Goal: Information Seeking & Learning: Check status

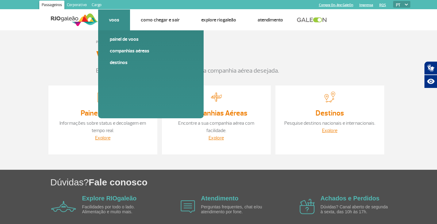
click at [117, 18] on link "Voos" at bounding box center [114, 20] width 10 height 6
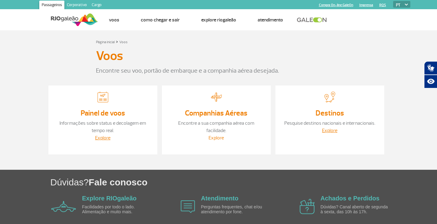
click at [215, 135] on link "Explore" at bounding box center [216, 138] width 15 height 6
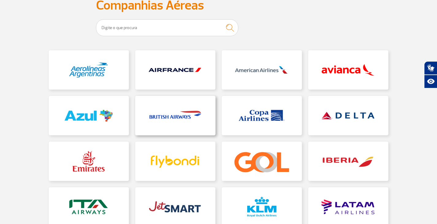
scroll to position [61, 0]
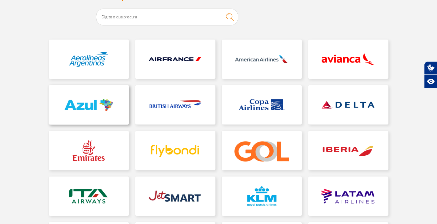
click at [89, 108] on link at bounding box center [89, 104] width 80 height 39
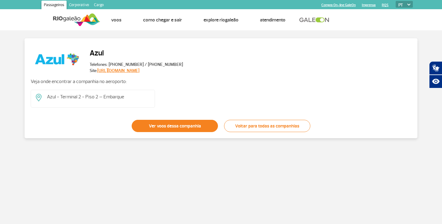
click at [149, 124] on link "Ver voos dessa companhia" at bounding box center [175, 126] width 86 height 12
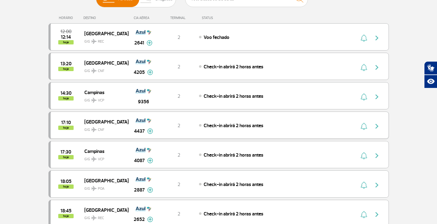
scroll to position [82, 0]
